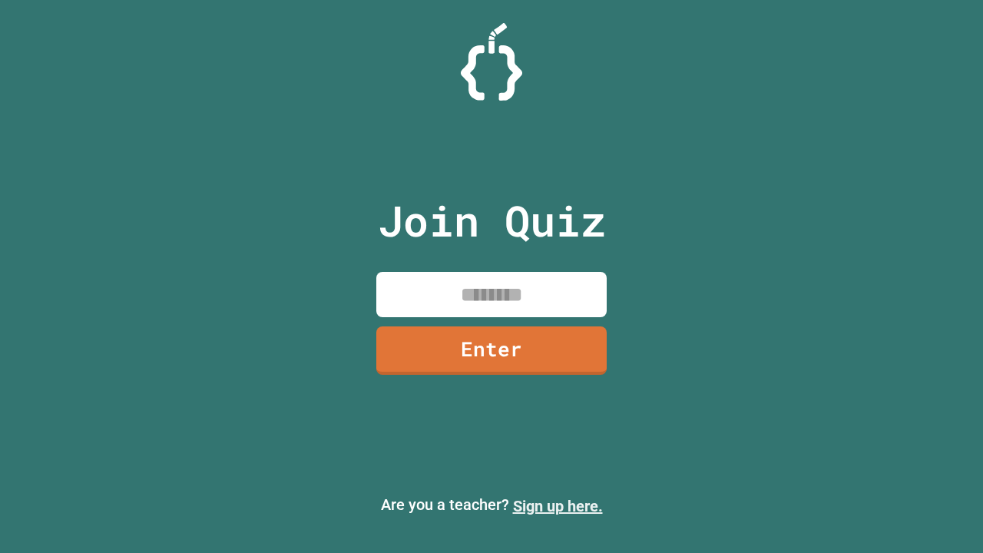
click at [557, 506] on link "Sign up here." at bounding box center [558, 506] width 90 height 18
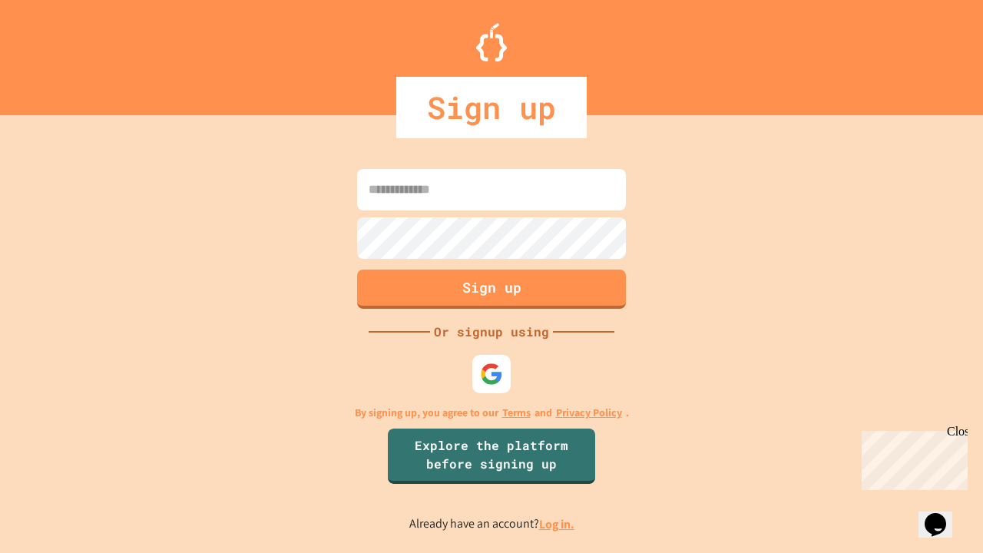
click at [557, 524] on link "Log in." at bounding box center [556, 524] width 35 height 16
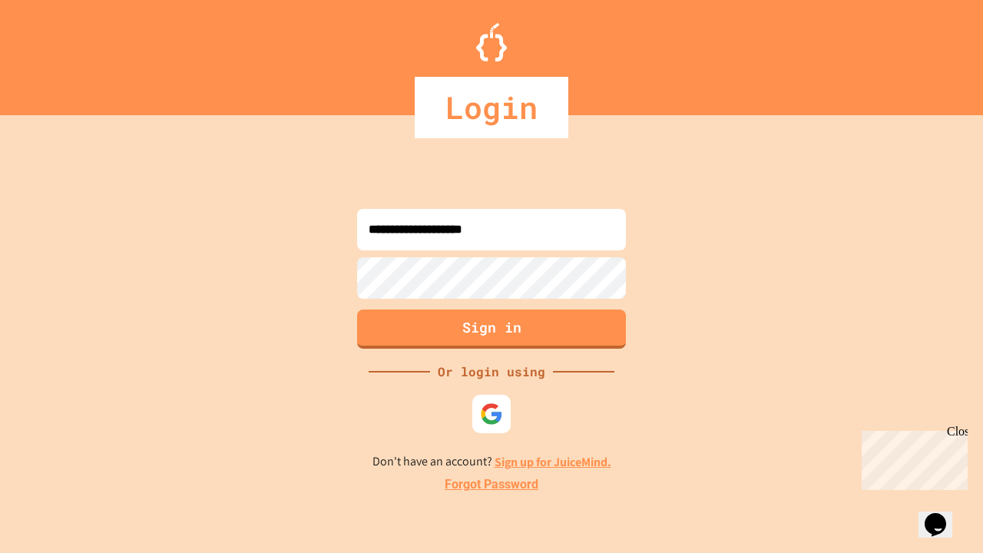
type input "**********"
